Goal: Task Accomplishment & Management: Use online tool/utility

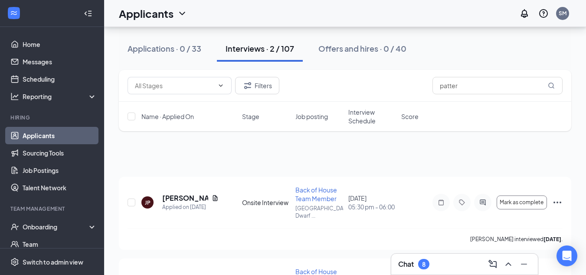
scroll to position [67, 0]
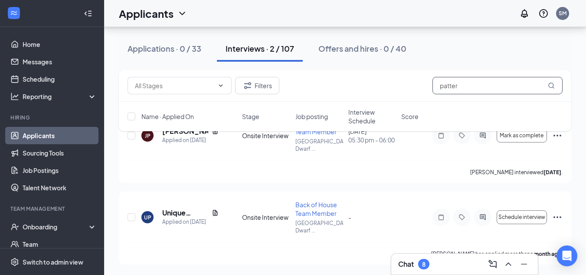
drag, startPoint x: 465, startPoint y: 88, endPoint x: 375, endPoint y: 102, distance: 90.9
click at [375, 102] on div "Filters patter Name · Applied On Stage Job posting Interview Schedule Score" at bounding box center [345, 100] width 453 height 61
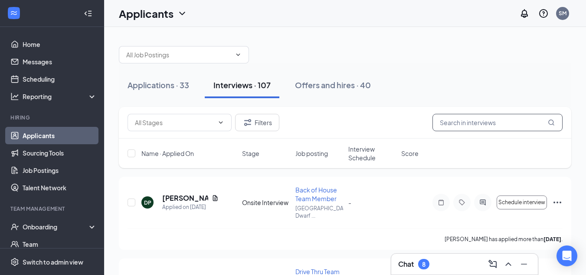
click at [452, 120] on input "text" at bounding box center [498, 122] width 130 height 17
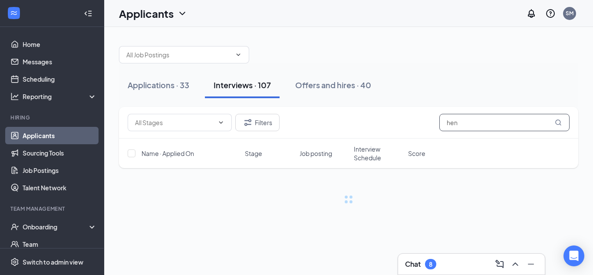
type input "hend"
drag, startPoint x: 471, startPoint y: 125, endPoint x: 397, endPoint y: 140, distance: 75.7
click at [397, 140] on div "Filters hend Name · Applied On Stage Job posting Interview Schedule Score" at bounding box center [348, 137] width 459 height 61
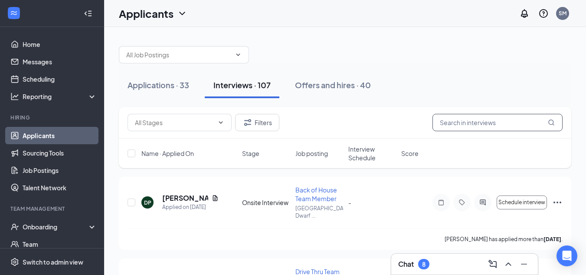
click at [455, 122] on input "text" at bounding box center [498, 122] width 130 height 17
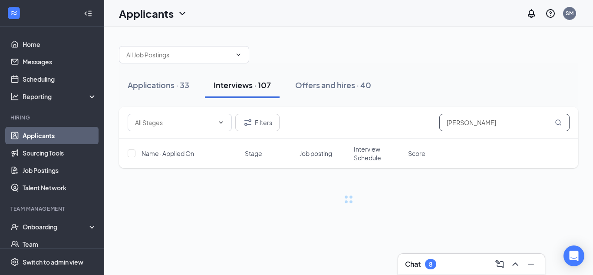
drag, startPoint x: 445, startPoint y: 125, endPoint x: 406, endPoint y: 133, distance: 39.5
click at [406, 133] on div "Filters [PERSON_NAME]" at bounding box center [348, 123] width 459 height 32
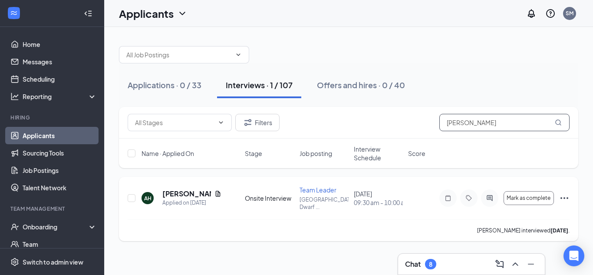
type input "[PERSON_NAME]"
click at [567, 199] on icon "Ellipses" at bounding box center [564, 198] width 8 height 2
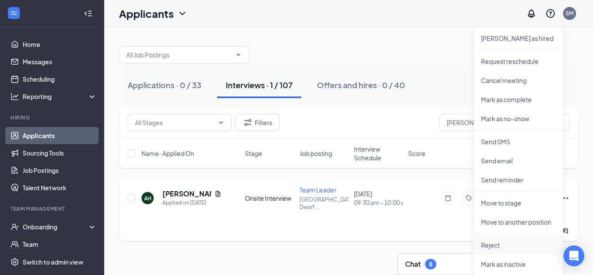
click at [491, 244] on p "Reject" at bounding box center [518, 244] width 75 height 9
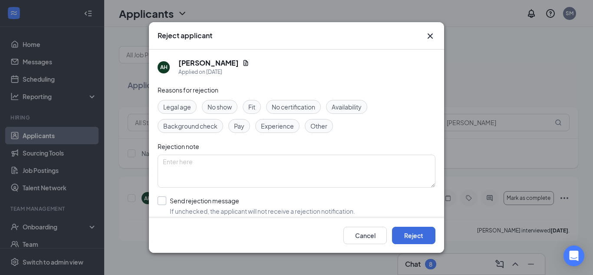
click at [203, 199] on input "Send rejection message If unchecked, the applicant will not receive a rejection…" at bounding box center [255, 205] width 197 height 19
checkbox input "true"
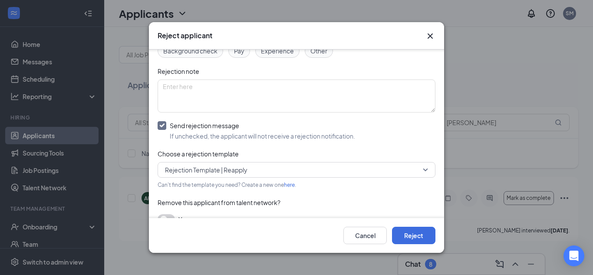
scroll to position [80, 0]
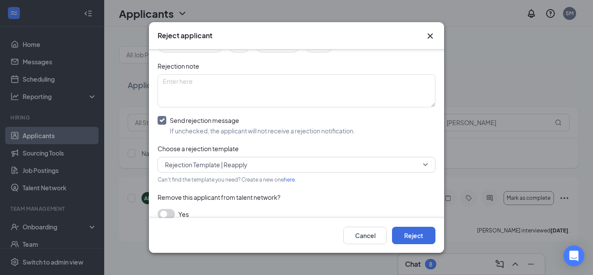
click at [256, 164] on span "Rejection Template | Reapply" at bounding box center [292, 164] width 255 height 13
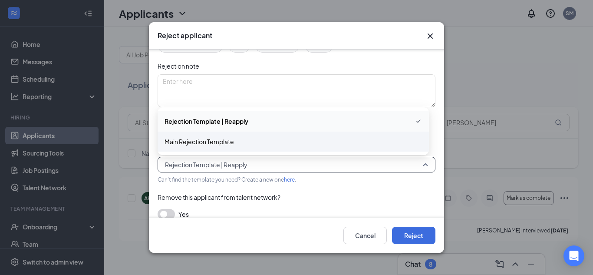
click at [220, 138] on span "Main Rejection Template" at bounding box center [198, 142] width 69 height 10
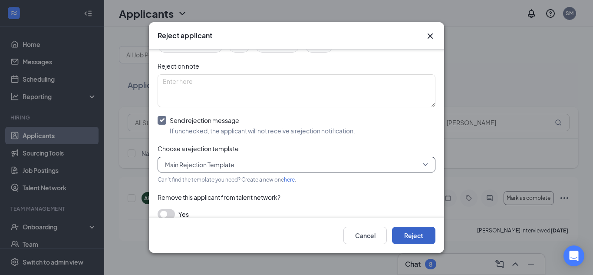
click at [408, 233] on button "Reject" at bounding box center [413, 234] width 43 height 17
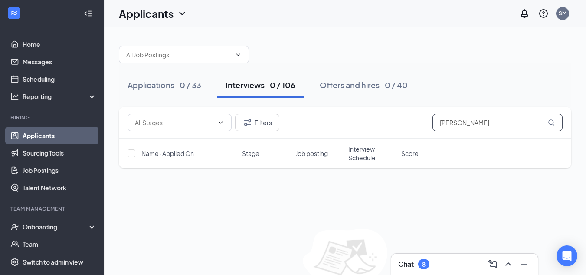
drag, startPoint x: 466, startPoint y: 119, endPoint x: 402, endPoint y: 136, distance: 66.3
click at [402, 136] on div "Filters [PERSON_NAME]" at bounding box center [345, 123] width 453 height 32
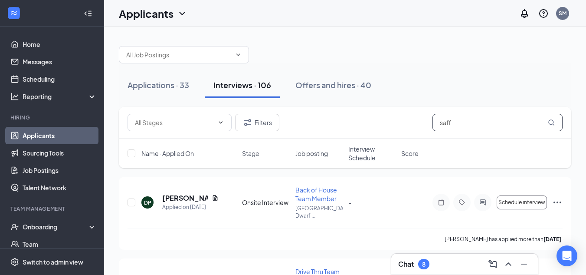
type input "saff"
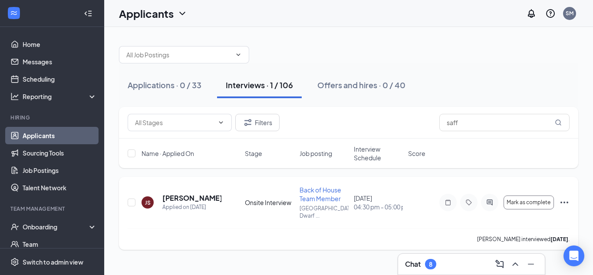
click at [564, 201] on icon "Ellipses" at bounding box center [564, 202] width 8 height 2
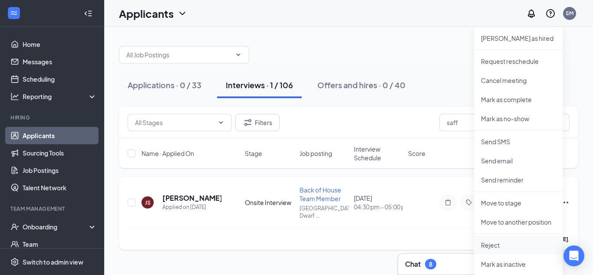
click at [491, 243] on p "Reject" at bounding box center [518, 244] width 75 height 9
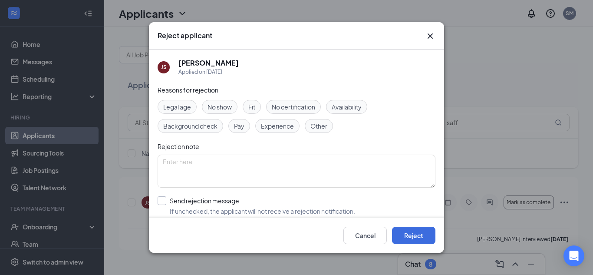
click at [221, 200] on input "Send rejection message If unchecked, the applicant will not receive a rejection…" at bounding box center [255, 205] width 197 height 19
checkbox input "true"
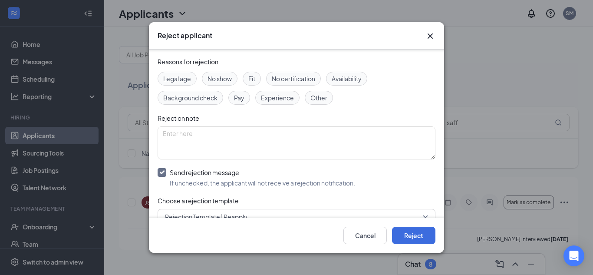
scroll to position [49, 0]
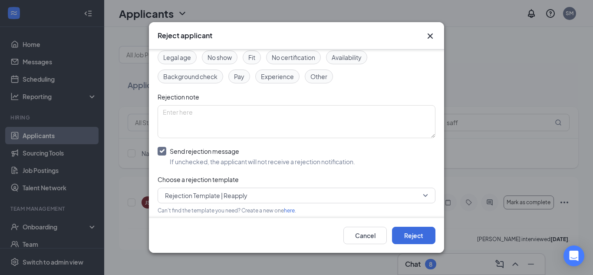
click at [241, 196] on span "Rejection Template | Reapply" at bounding box center [206, 195] width 82 height 13
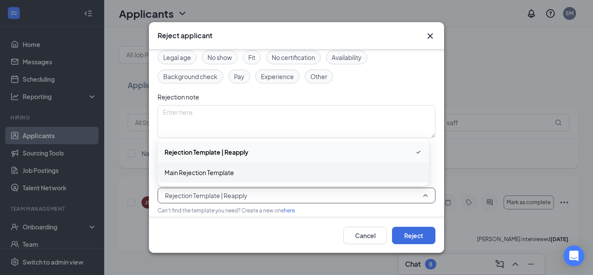
click at [217, 175] on span "Main Rejection Template" at bounding box center [198, 172] width 69 height 10
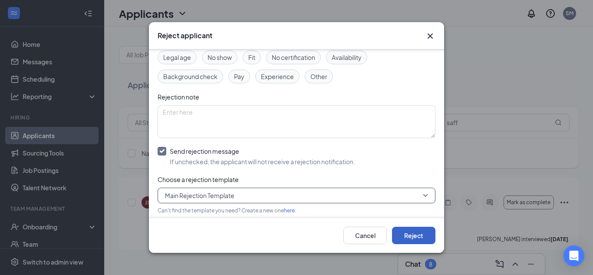
click at [413, 234] on button "Reject" at bounding box center [413, 234] width 43 height 17
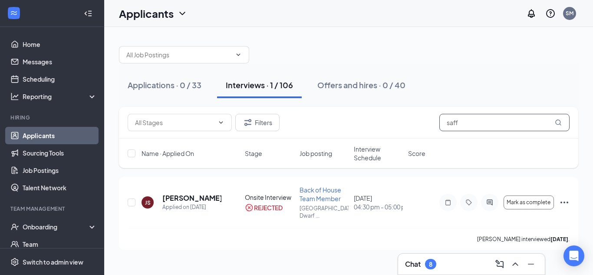
drag, startPoint x: 471, startPoint y: 122, endPoint x: 422, endPoint y: 128, distance: 49.0
click at [422, 128] on div "Filters saff" at bounding box center [349, 122] width 442 height 17
type input "[PERSON_NAME]"
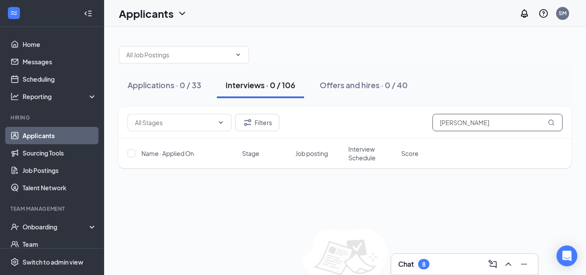
drag, startPoint x: 458, startPoint y: 123, endPoint x: 394, endPoint y: 130, distance: 64.2
click at [394, 130] on div "Filters [PERSON_NAME]" at bounding box center [345, 122] width 435 height 17
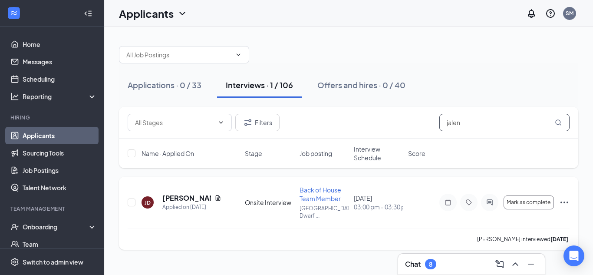
type input "jalen"
click at [566, 199] on icon "Ellipses" at bounding box center [564, 202] width 10 height 10
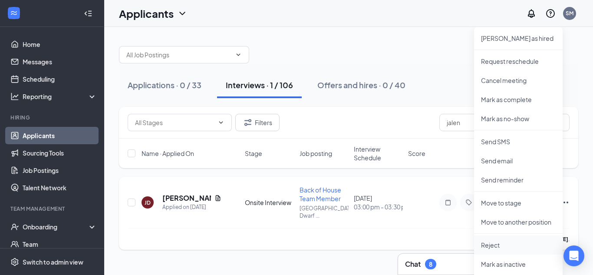
click at [499, 246] on p "Reject" at bounding box center [518, 244] width 75 height 9
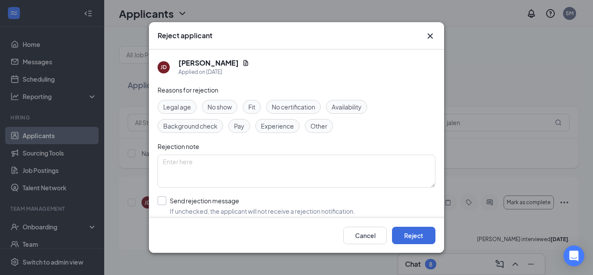
click at [223, 204] on input "Send rejection message If unchecked, the applicant will not receive a rejection…" at bounding box center [255, 205] width 197 height 19
checkbox input "true"
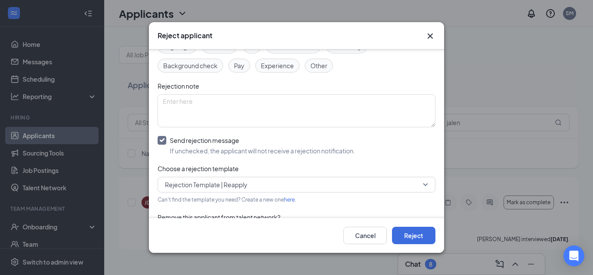
scroll to position [77, 0]
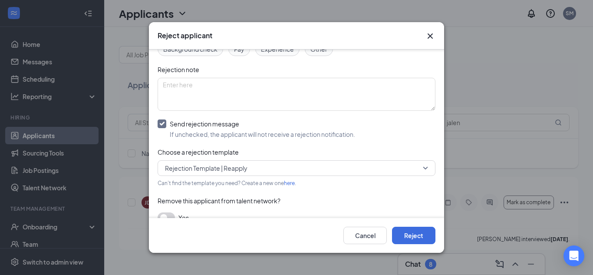
click at [271, 165] on span "Rejection Template | Reapply" at bounding box center [292, 167] width 255 height 13
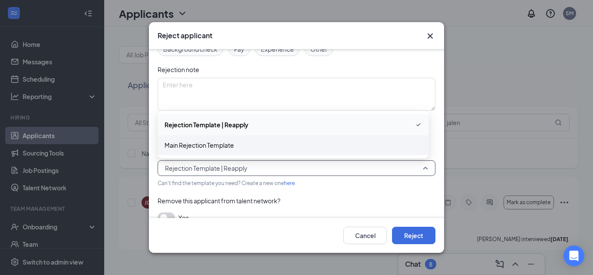
click at [224, 147] on span "Main Rejection Template" at bounding box center [198, 145] width 69 height 10
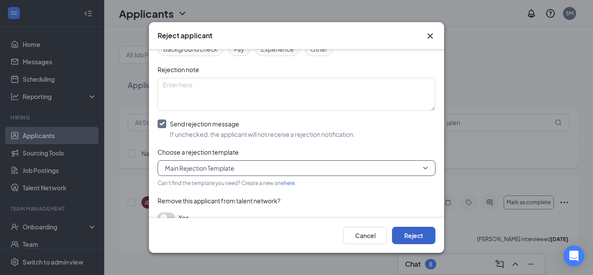
click at [423, 230] on button "Reject" at bounding box center [413, 234] width 43 height 17
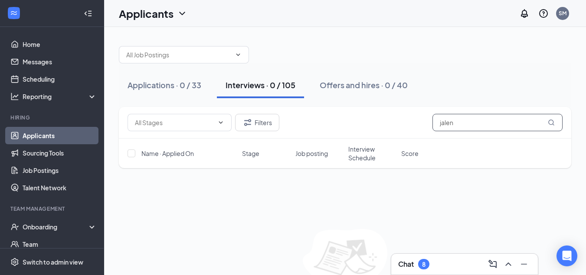
drag, startPoint x: 423, startPoint y: 126, endPoint x: 378, endPoint y: 133, distance: 44.9
click at [378, 133] on div "Filters jalen" at bounding box center [345, 123] width 453 height 32
type input "[PERSON_NAME]"
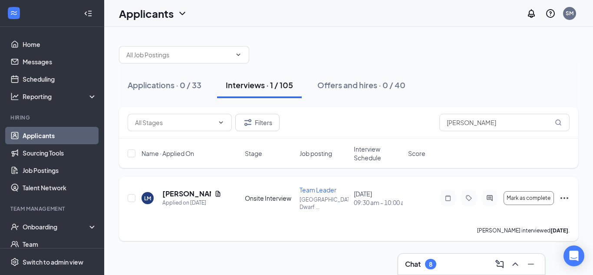
click at [564, 199] on icon "Ellipses" at bounding box center [564, 198] width 8 height 2
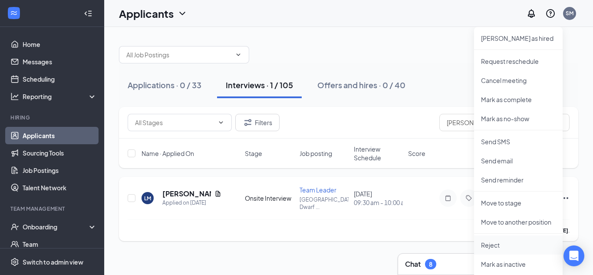
click at [494, 245] on p "Reject" at bounding box center [518, 244] width 75 height 9
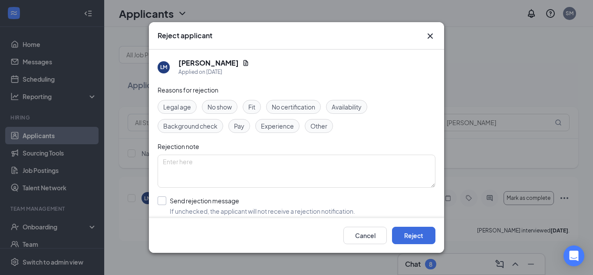
click at [228, 203] on input "Send rejection message If unchecked, the applicant will not receive a rejection…" at bounding box center [255, 205] width 197 height 19
checkbox input "true"
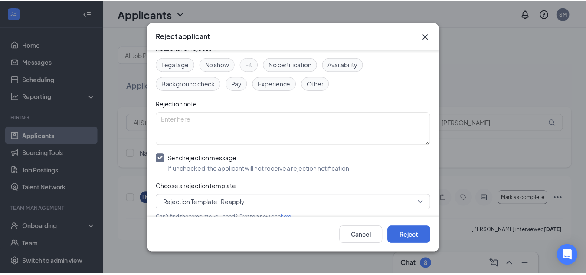
scroll to position [55, 0]
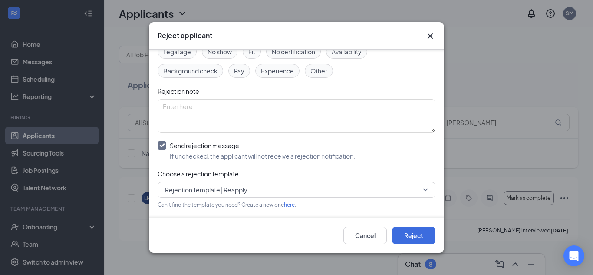
click at [168, 191] on span "Rejection Template | Reapply" at bounding box center [206, 189] width 82 height 13
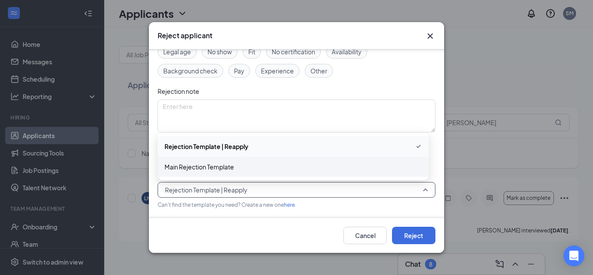
click at [178, 172] on div "Main Rejection Template" at bounding box center [292, 167] width 271 height 20
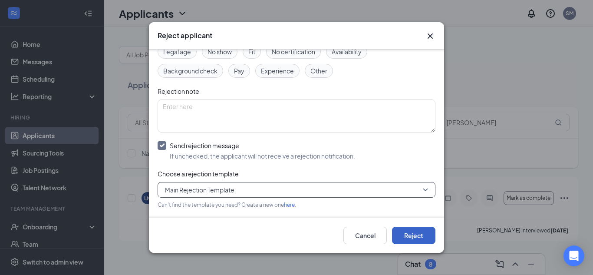
click at [415, 236] on button "Reject" at bounding box center [413, 234] width 43 height 17
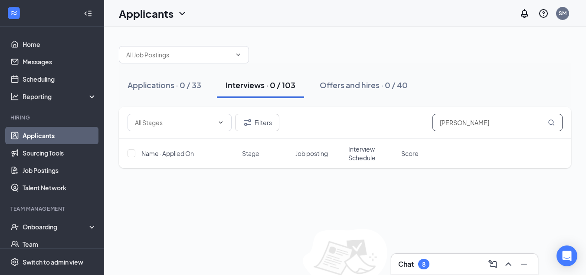
drag, startPoint x: 470, startPoint y: 123, endPoint x: 375, endPoint y: 135, distance: 96.2
click at [375, 135] on div "Filters [PERSON_NAME]" at bounding box center [345, 123] width 453 height 32
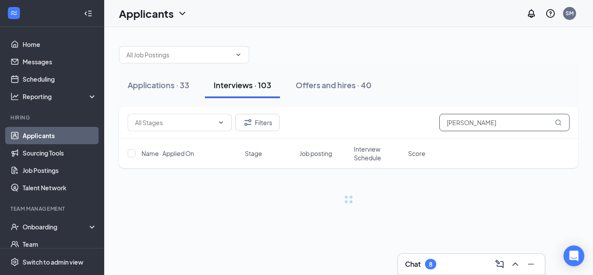
type input "[PERSON_NAME]"
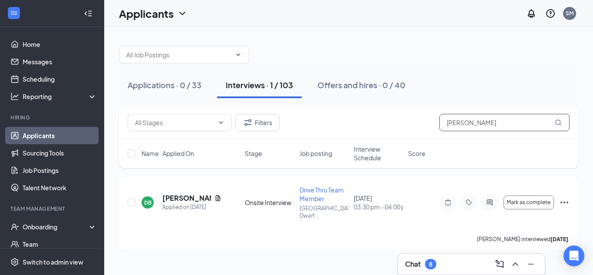
drag, startPoint x: 437, startPoint y: 132, endPoint x: 398, endPoint y: 136, distance: 39.2
click at [398, 136] on div "Filters [PERSON_NAME]" at bounding box center [348, 123] width 459 height 32
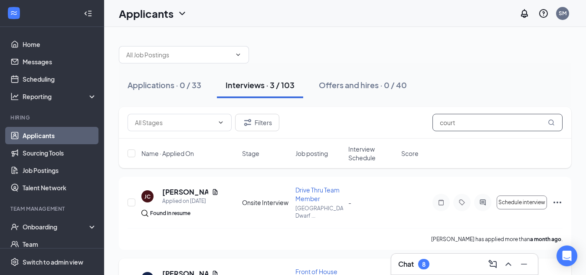
type input "court"
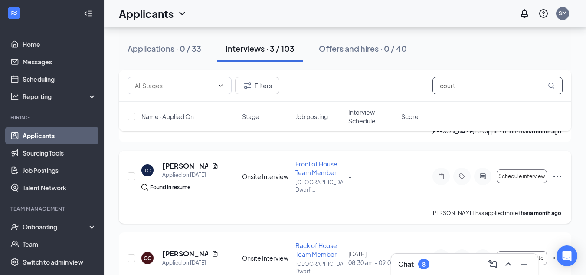
scroll to position [148, 0]
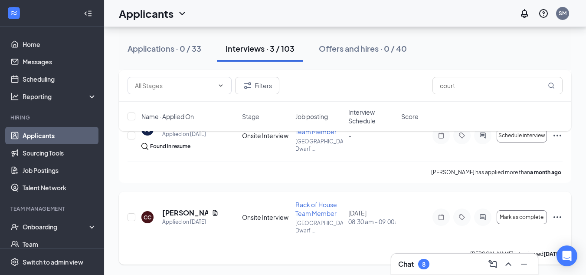
click at [557, 213] on icon "Ellipses" at bounding box center [557, 217] width 10 height 10
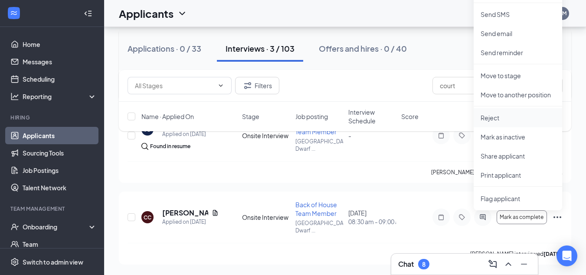
click at [491, 116] on p "Reject" at bounding box center [518, 117] width 75 height 9
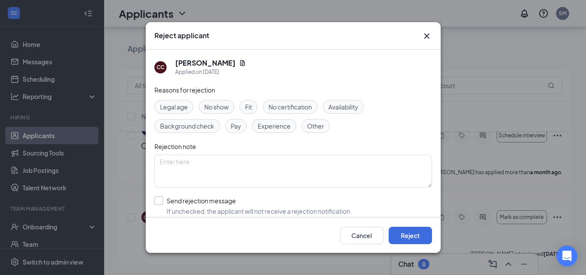
click at [224, 200] on input "Send rejection message If unchecked, the applicant will not receive a rejection…" at bounding box center [252, 205] width 197 height 19
checkbox input "true"
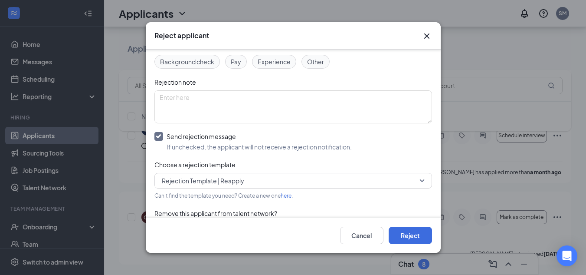
scroll to position [84, 0]
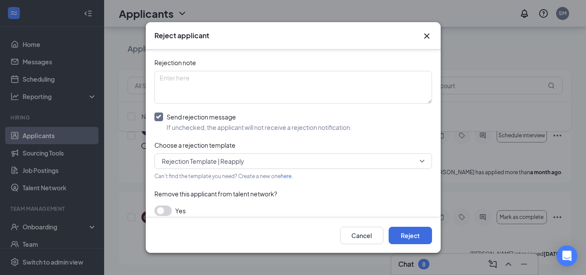
click at [166, 162] on span "Rejection Template | Reapply" at bounding box center [203, 160] width 82 height 13
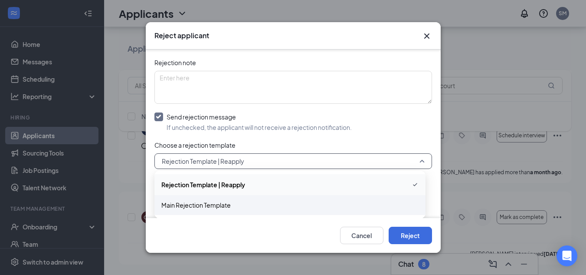
click at [174, 206] on span "Main Rejection Template" at bounding box center [195, 205] width 69 height 10
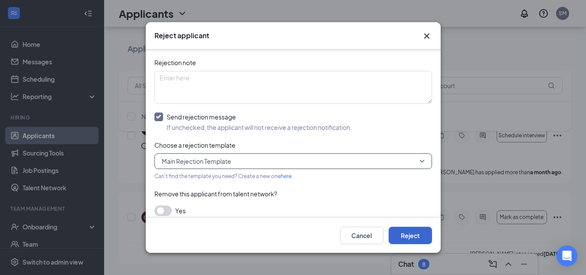
click at [404, 232] on button "Reject" at bounding box center [410, 234] width 43 height 17
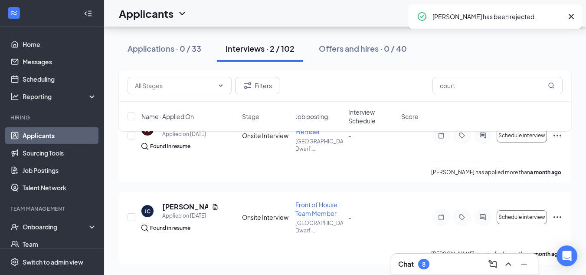
scroll to position [67, 0]
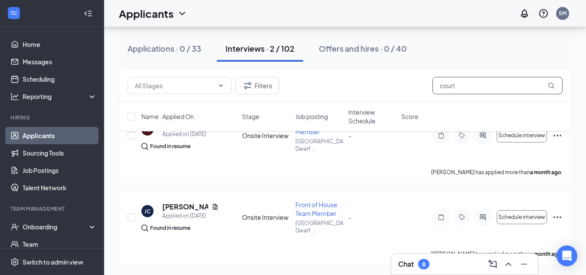
drag, startPoint x: 427, startPoint y: 87, endPoint x: 395, endPoint y: 87, distance: 32.5
click at [395, 87] on div "Filters court" at bounding box center [345, 85] width 435 height 17
type input "cade"
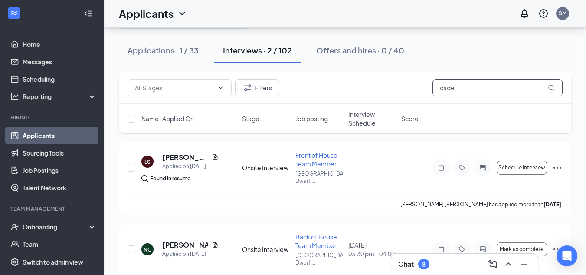
scroll to position [67, 0]
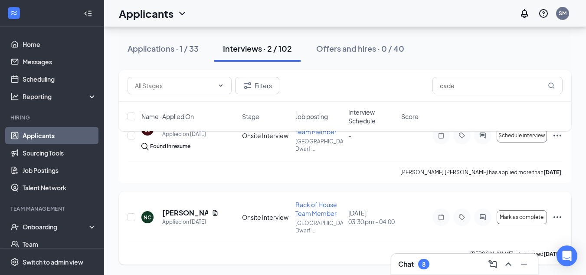
click at [559, 216] on icon "Ellipses" at bounding box center [557, 217] width 10 height 10
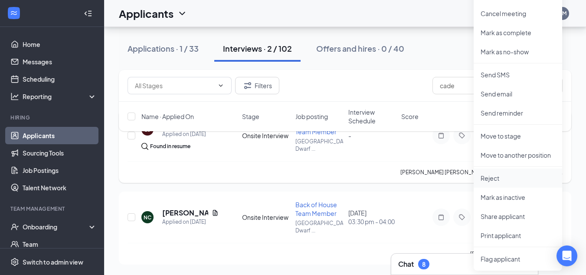
click at [494, 179] on p "Reject" at bounding box center [518, 178] width 75 height 9
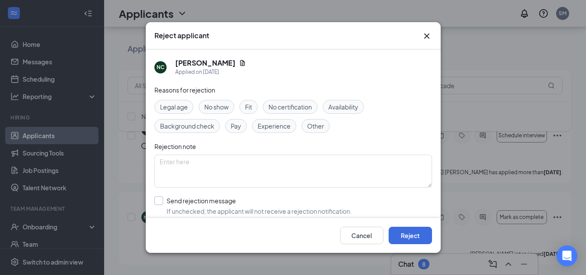
click at [229, 204] on input "Send rejection message If unchecked, the applicant will not receive a rejection…" at bounding box center [252, 205] width 197 height 19
checkbox input "true"
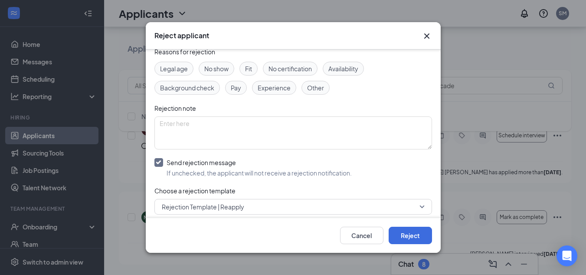
scroll to position [90, 0]
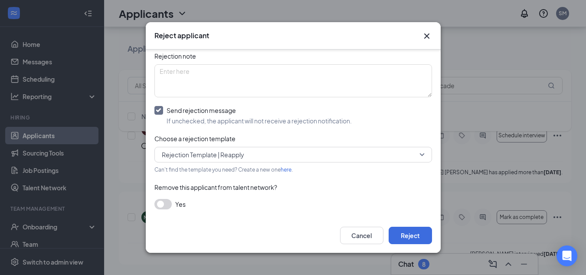
click at [166, 158] on span "Rejection Template | Reapply" at bounding box center [203, 154] width 82 height 13
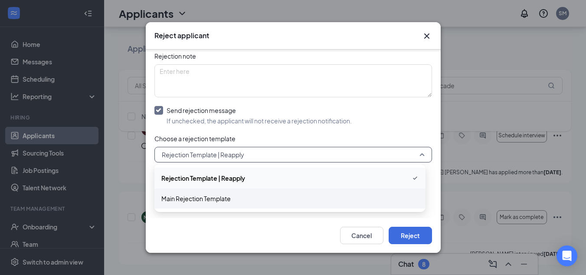
click at [173, 206] on div "Main Rejection Template" at bounding box center [289, 198] width 271 height 20
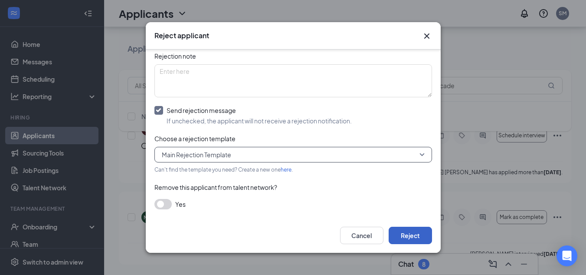
click at [414, 241] on button "Reject" at bounding box center [410, 234] width 43 height 17
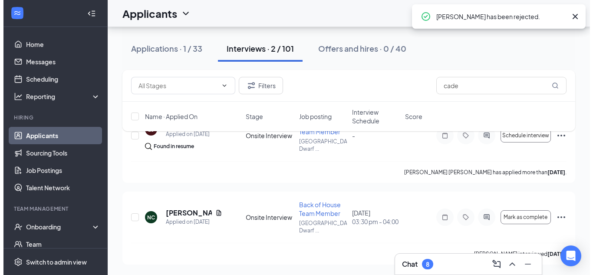
scroll to position [0, 0]
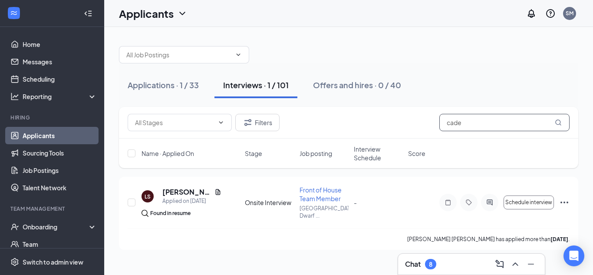
click at [396, 134] on div "Filters cade" at bounding box center [348, 123] width 459 height 32
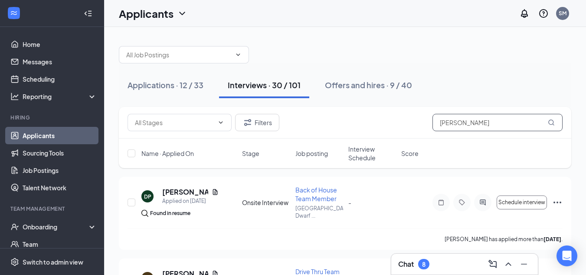
type input "[PERSON_NAME]"
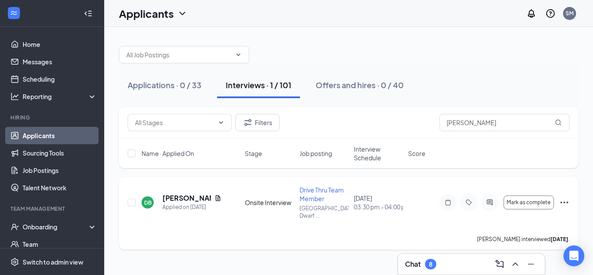
click at [564, 201] on icon "Ellipses" at bounding box center [564, 202] width 8 height 2
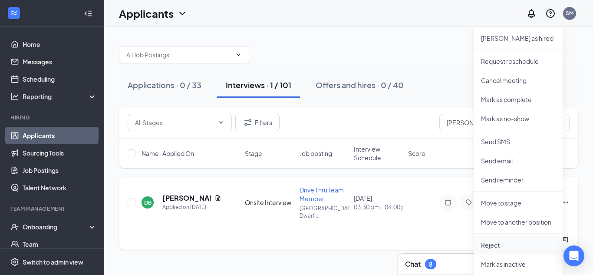
click at [494, 246] on p "Reject" at bounding box center [518, 244] width 75 height 9
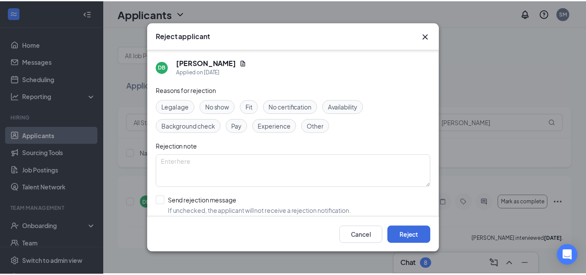
scroll to position [41, 0]
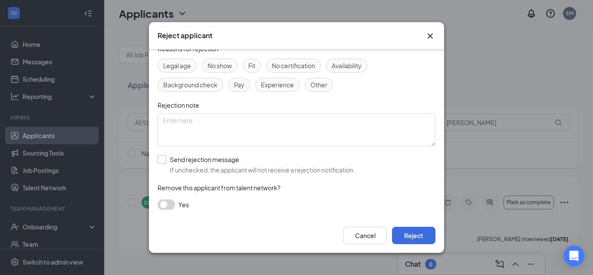
click at [167, 161] on input "Send rejection message If unchecked, the applicant will not receive a rejection…" at bounding box center [255, 164] width 197 height 19
checkbox input "true"
click at [172, 204] on span "Rejection Template | Reapply" at bounding box center [206, 203] width 82 height 13
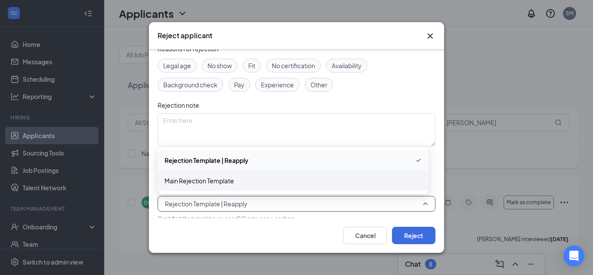
click at [174, 179] on span "Main Rejection Template" at bounding box center [198, 181] width 69 height 10
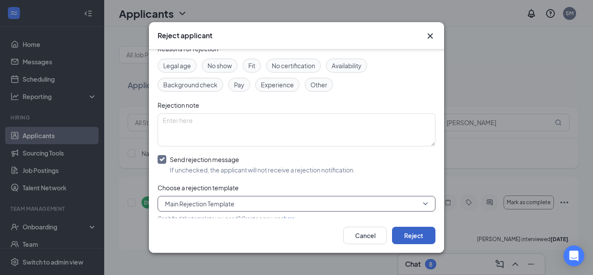
click at [409, 239] on button "Reject" at bounding box center [413, 234] width 43 height 17
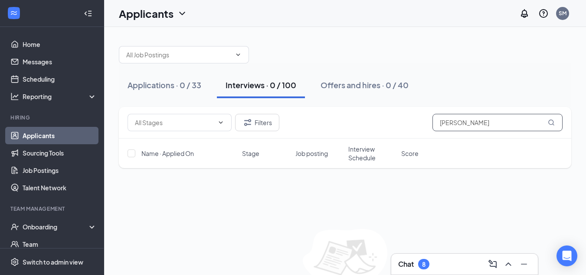
drag, startPoint x: 467, startPoint y: 120, endPoint x: 383, endPoint y: 125, distance: 83.9
click at [383, 125] on div "Filters [PERSON_NAME]" at bounding box center [345, 122] width 435 height 17
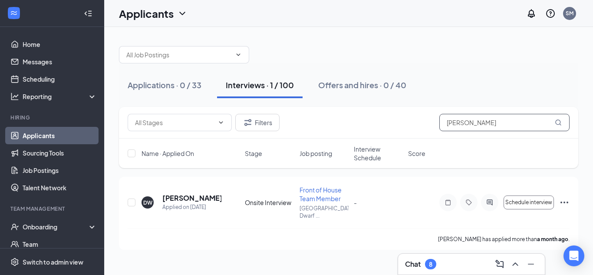
type input "[PERSON_NAME]"
drag, startPoint x: 474, startPoint y: 125, endPoint x: 394, endPoint y: 133, distance: 80.2
click at [394, 133] on div "Filters [PERSON_NAME]" at bounding box center [348, 123] width 459 height 32
